Goal: Information Seeking & Learning: Learn about a topic

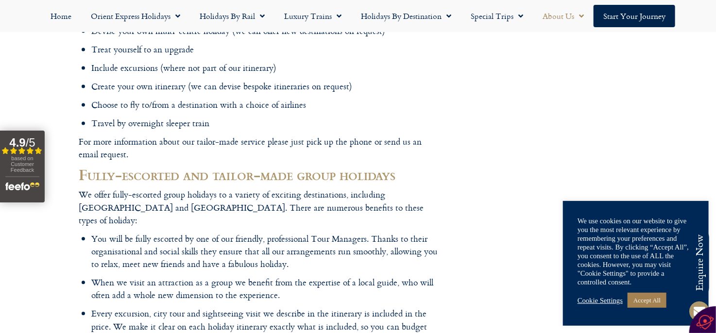
scroll to position [779, 0]
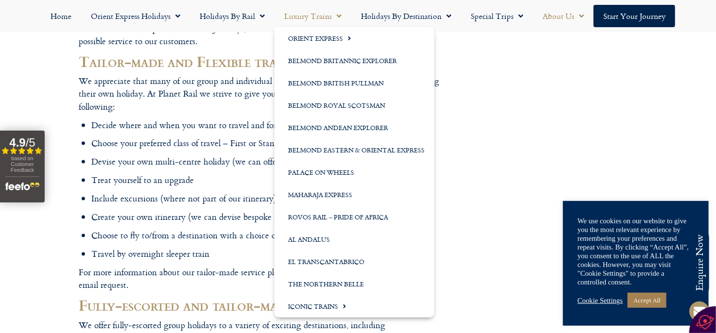
click at [312, 15] on link "Luxury Trains" at bounding box center [312, 16] width 77 height 22
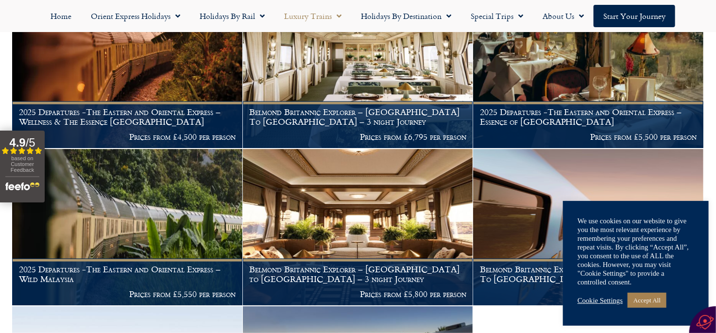
scroll to position [437, 0]
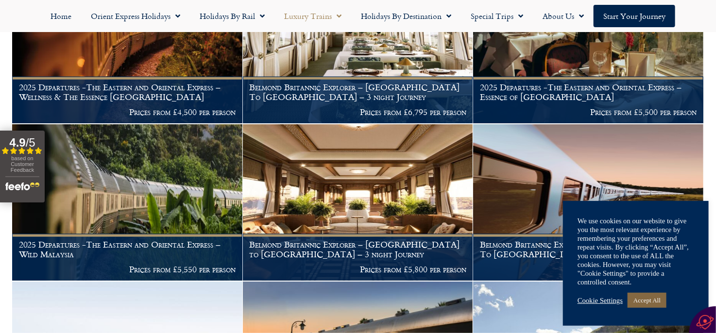
click at [653, 300] on link "Accept All" at bounding box center [647, 300] width 39 height 15
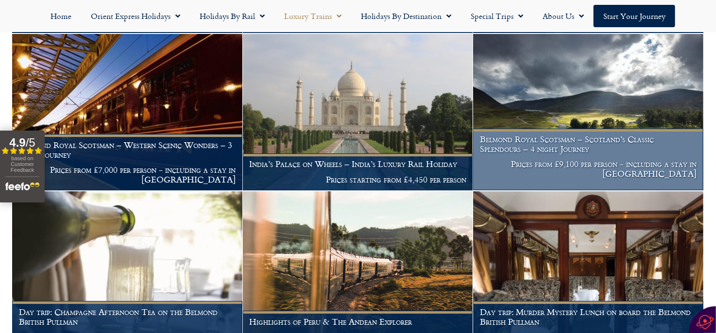
scroll to position [1117, 0]
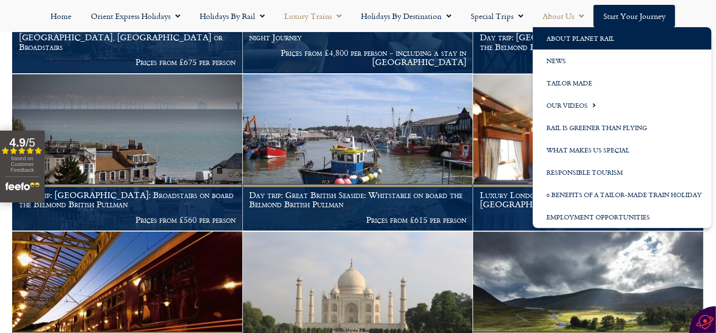
click at [564, 38] on link "About Planet Rail" at bounding box center [622, 38] width 179 height 22
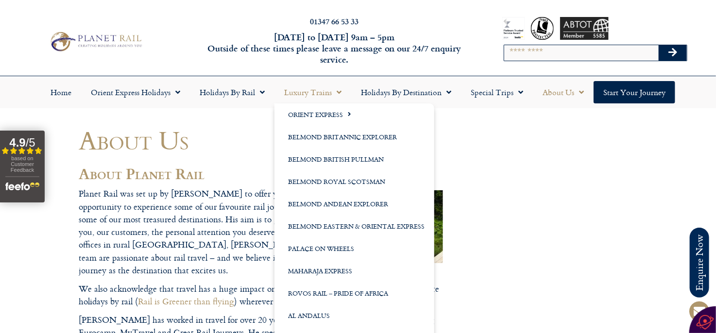
click at [308, 91] on link "Luxury Trains" at bounding box center [312, 92] width 77 height 22
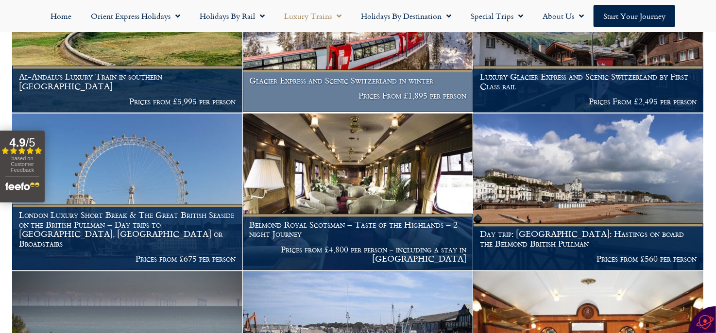
scroll to position [839, 0]
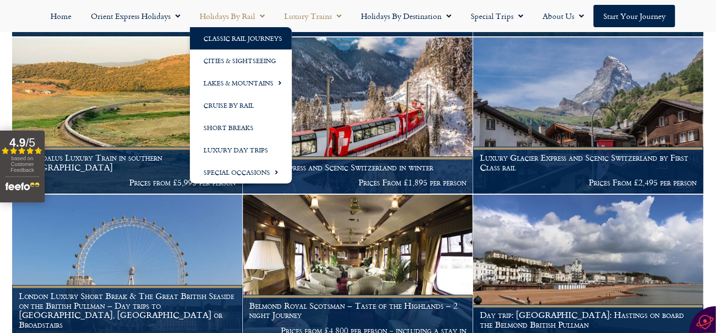
click at [236, 37] on link "Classic Rail Journeys" at bounding box center [241, 38] width 102 height 22
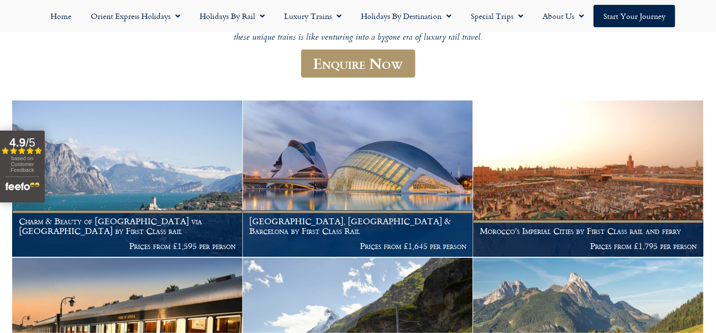
scroll to position [145, 0]
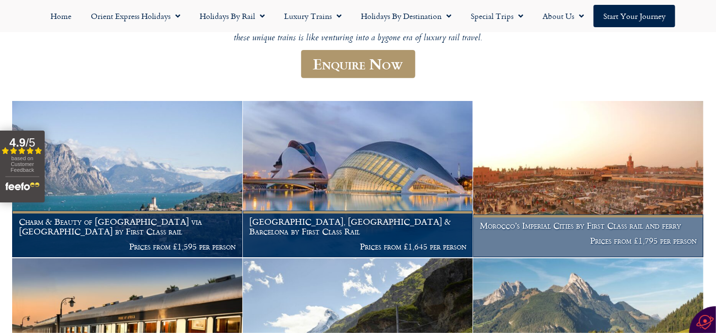
click at [535, 187] on img at bounding box center [588, 179] width 230 height 156
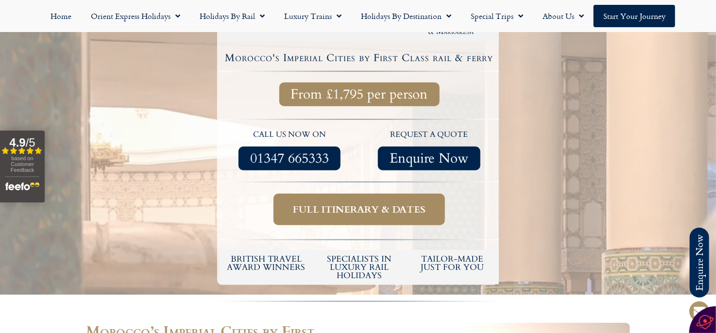
scroll to position [291, 0]
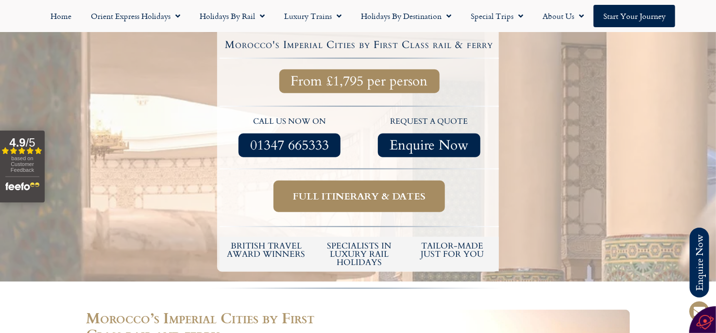
click at [405, 190] on span "Full itinerary & dates" at bounding box center [359, 196] width 133 height 12
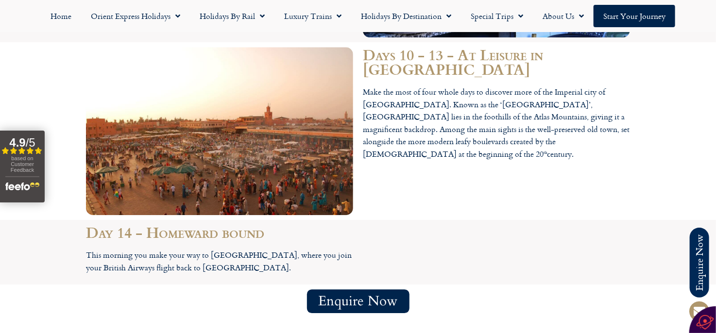
scroll to position [2915, 0]
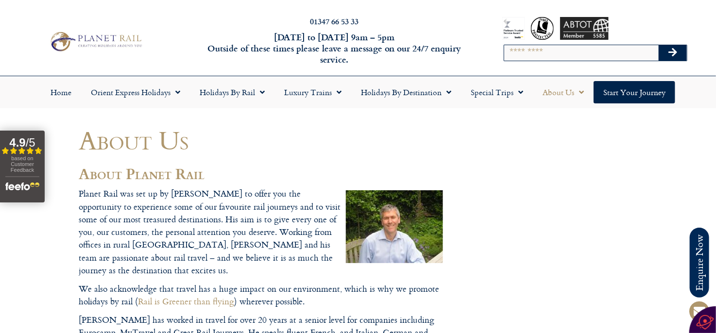
click at [103, 38] on img at bounding box center [96, 42] width 98 height 24
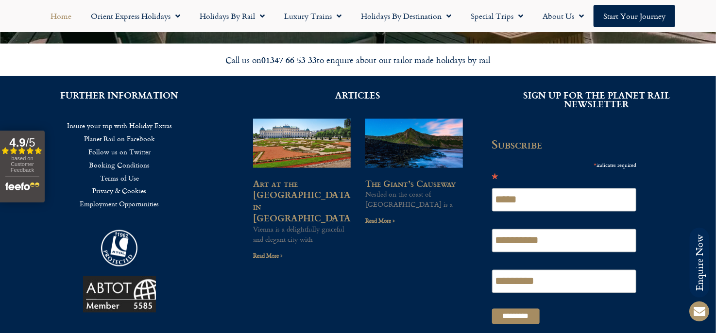
scroll to position [2380, 0]
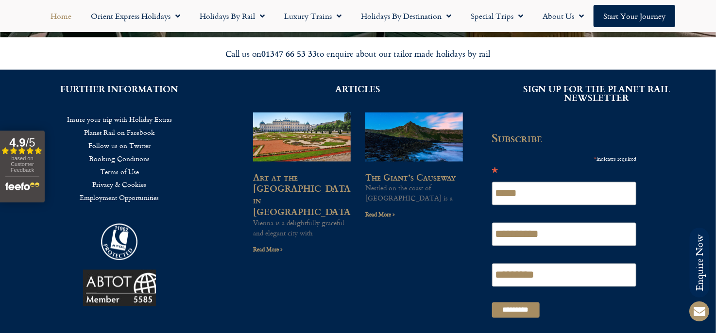
click at [136, 197] on link "Employment Opportunities" at bounding box center [119, 197] width 209 height 13
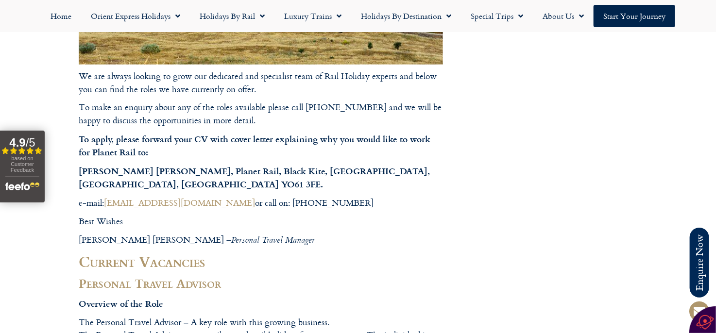
scroll to position [340, 0]
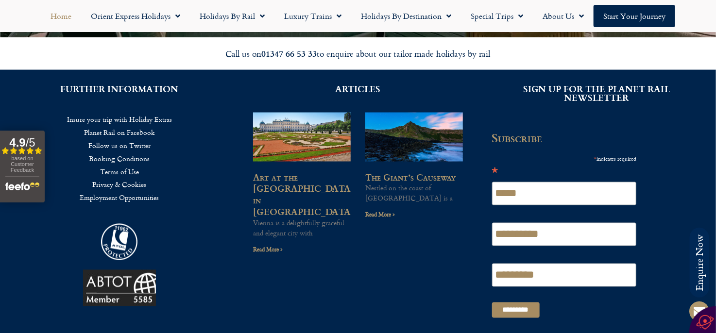
click at [129, 159] on link "Booking Conditions" at bounding box center [119, 158] width 209 height 13
